Goal: Check status: Check status

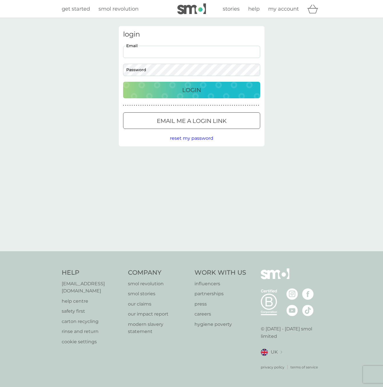
type input "amanda.bridle@hotmail.co.uk"
click at [194, 87] on p "Login" at bounding box center [191, 89] width 19 height 9
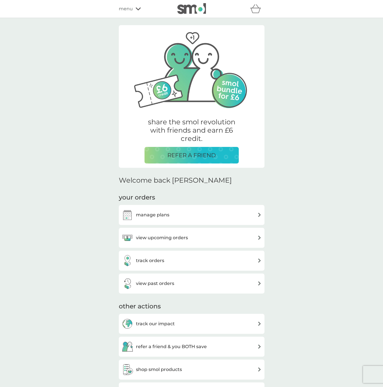
click at [160, 283] on h3 "view past orders" at bounding box center [155, 283] width 38 height 7
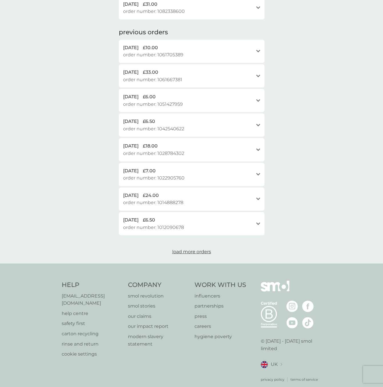
scroll to position [142, 0]
click at [196, 250] on span "load more orders" at bounding box center [191, 252] width 39 height 5
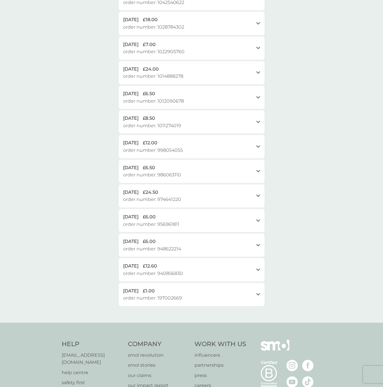
scroll to position [269, 0]
click at [258, 269] on icon at bounding box center [258, 270] width 4 height 3
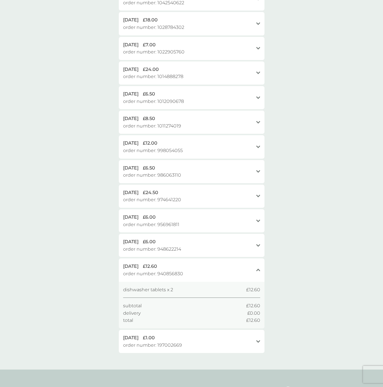
click at [258, 244] on icon "open" at bounding box center [258, 245] width 4 height 3
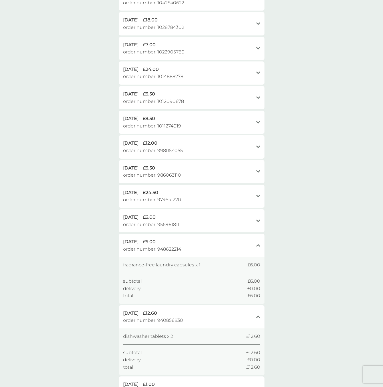
click at [258, 220] on icon "open" at bounding box center [258, 221] width 4 height 3
